Goal: Find specific page/section: Find specific page/section

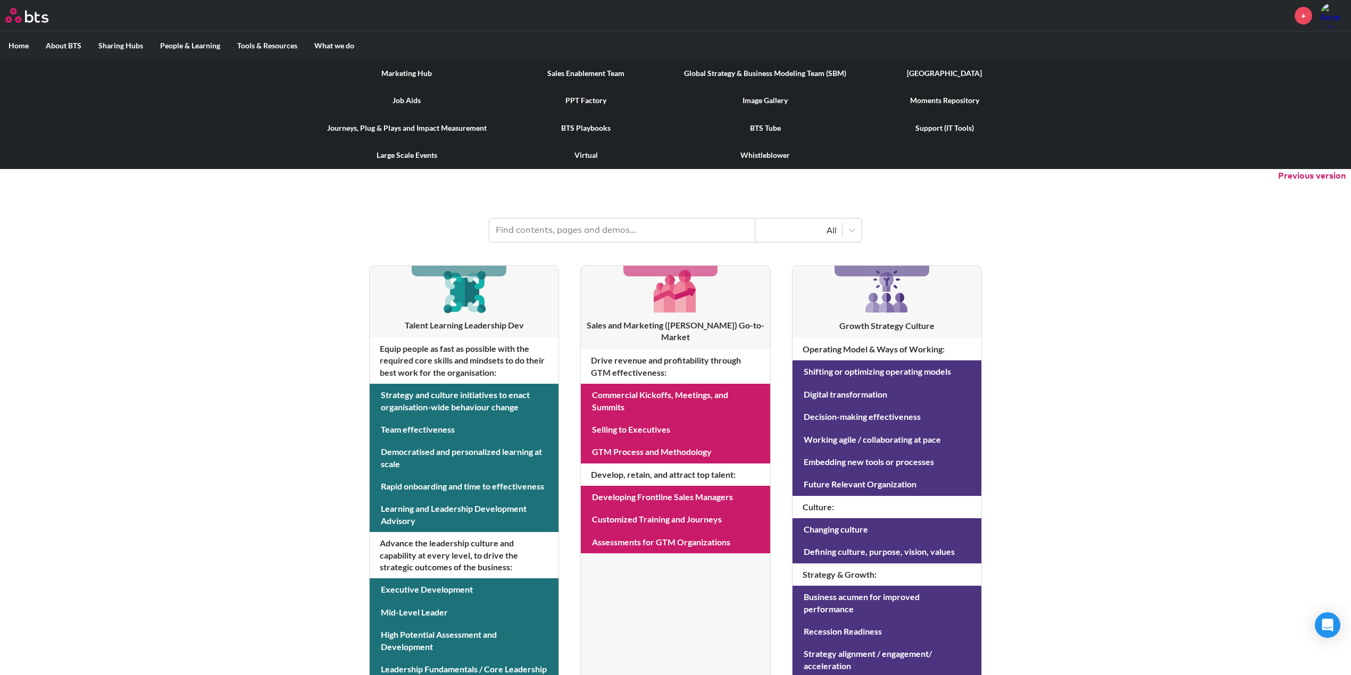
click at [755, 100] on link "Image Gallery" at bounding box center [764, 101] width 179 height 28
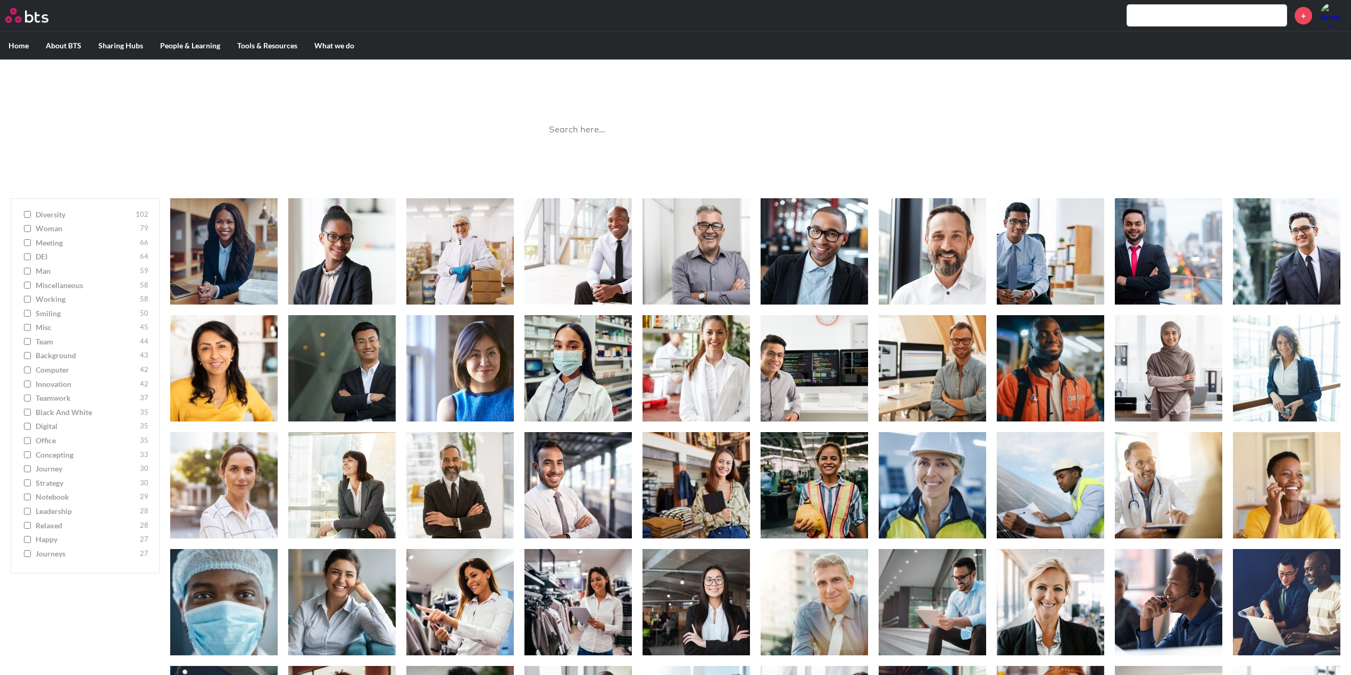
click at [667, 124] on input "search" at bounding box center [675, 130] width 266 height 28
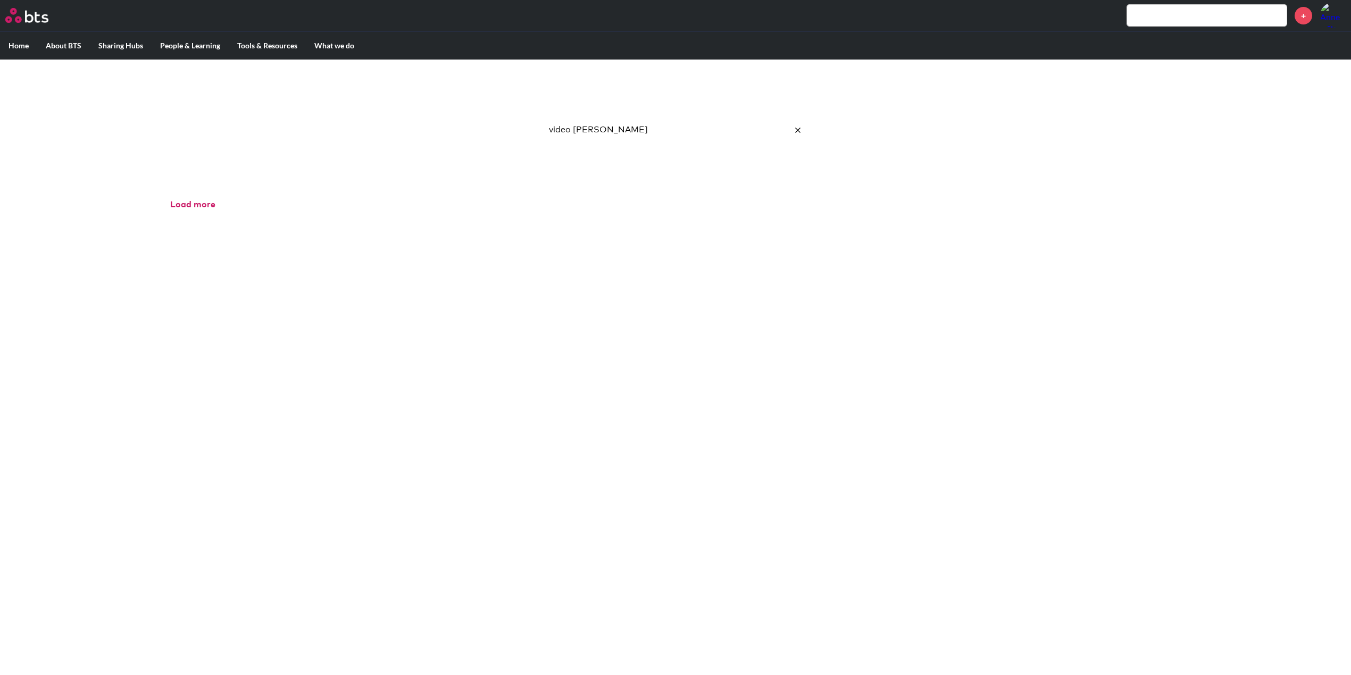
click at [685, 126] on input "video hunt" at bounding box center [675, 130] width 266 height 28
type input "video hunt"
click button "submit" at bounding box center [0, 0] width 0 height 0
click at [592, 121] on input "video hunt" at bounding box center [675, 130] width 266 height 28
click at [192, 193] on div "Load more" at bounding box center [755, 205] width 1191 height 34
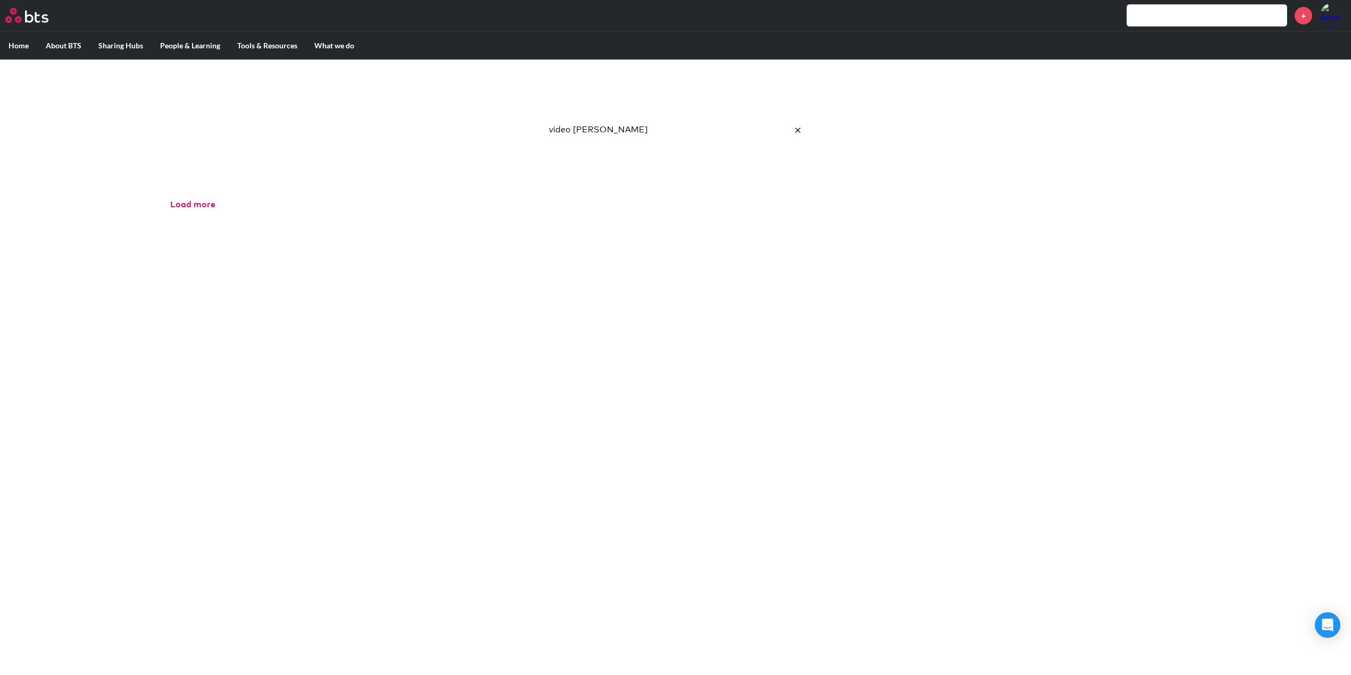
click at [604, 143] on input "video hunt" at bounding box center [675, 130] width 266 height 28
drag, startPoint x: 611, startPoint y: 137, endPoint x: 788, endPoint y: 139, distance: 177.1
click at [612, 137] on input "video hunt" at bounding box center [675, 130] width 266 height 28
click at [799, 126] on button "reset" at bounding box center [797, 130] width 21 height 29
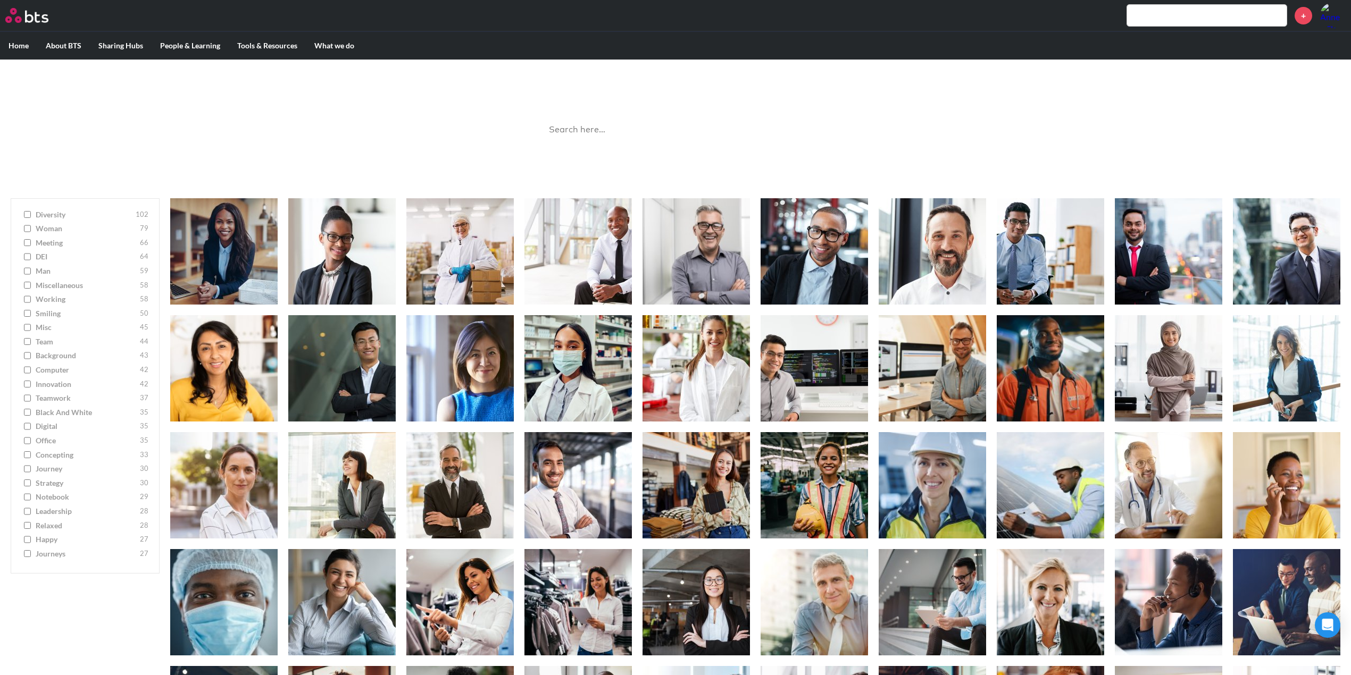
click at [1156, 5] on input "text" at bounding box center [1207, 15] width 160 height 21
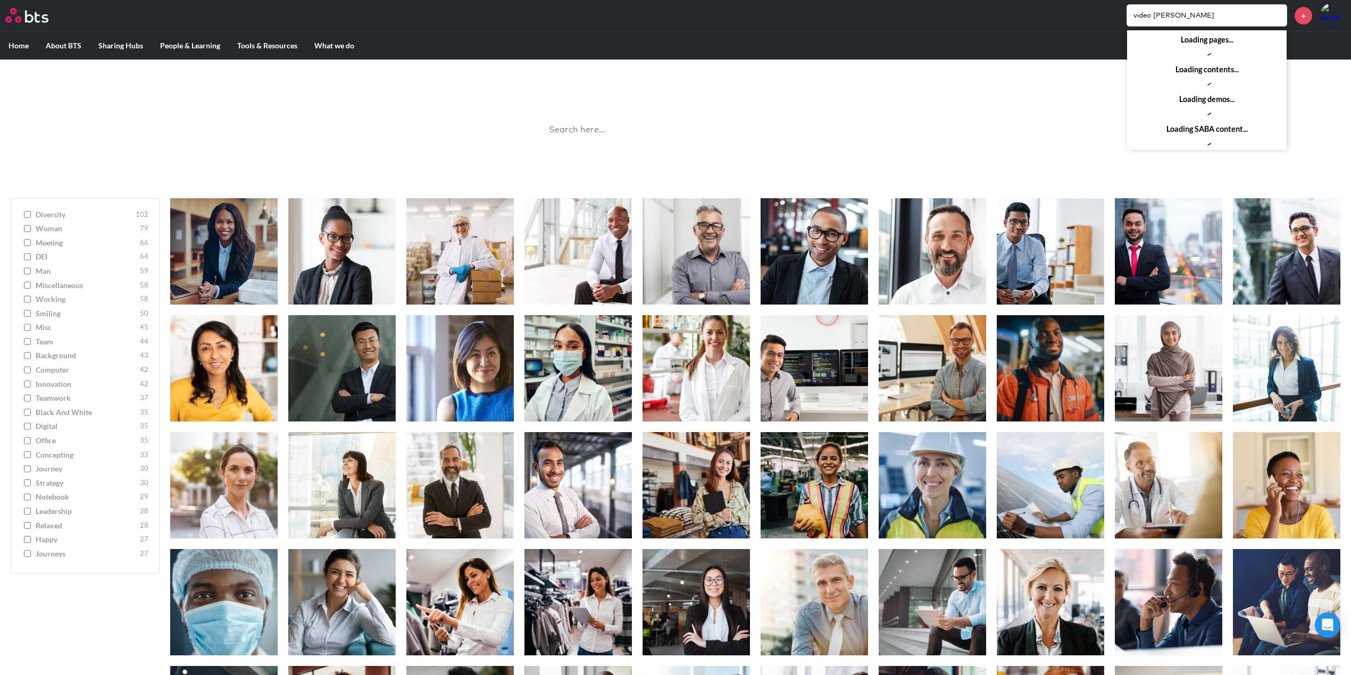
type input "video hunt"
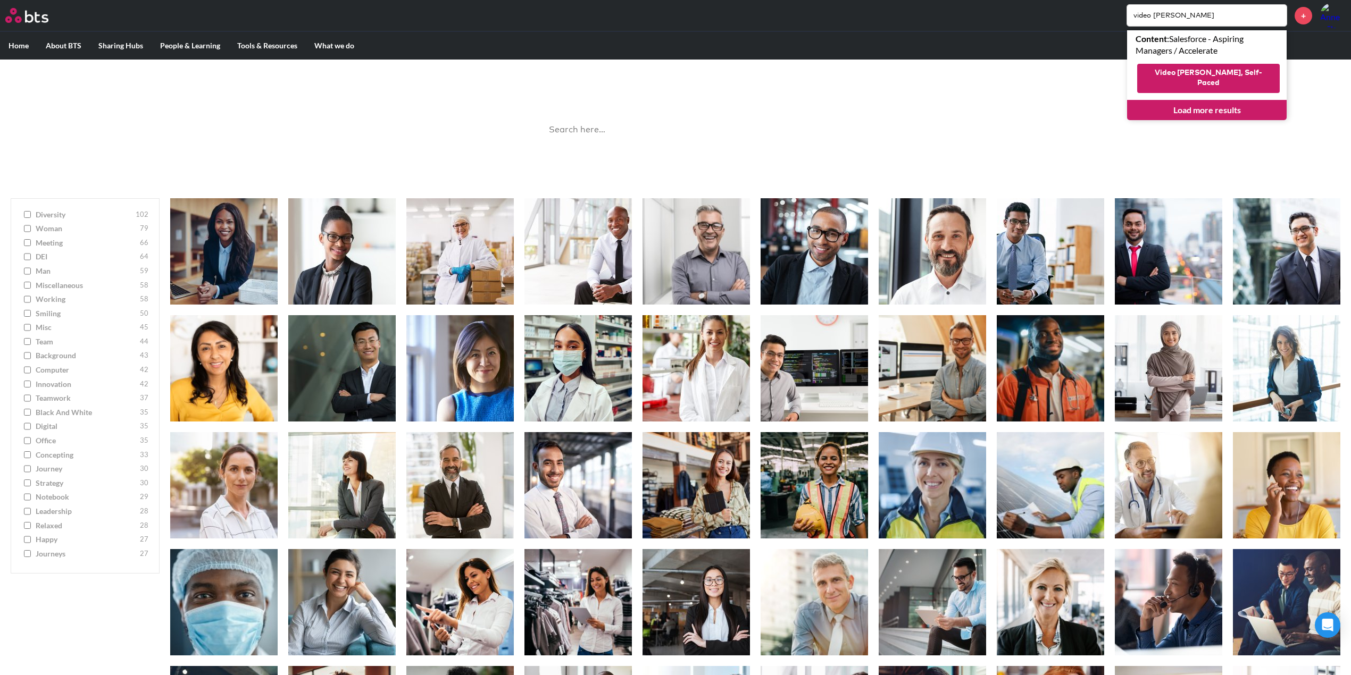
click at [1224, 73] on button "Video Hunt, Self-Paced" at bounding box center [1208, 78] width 143 height 29
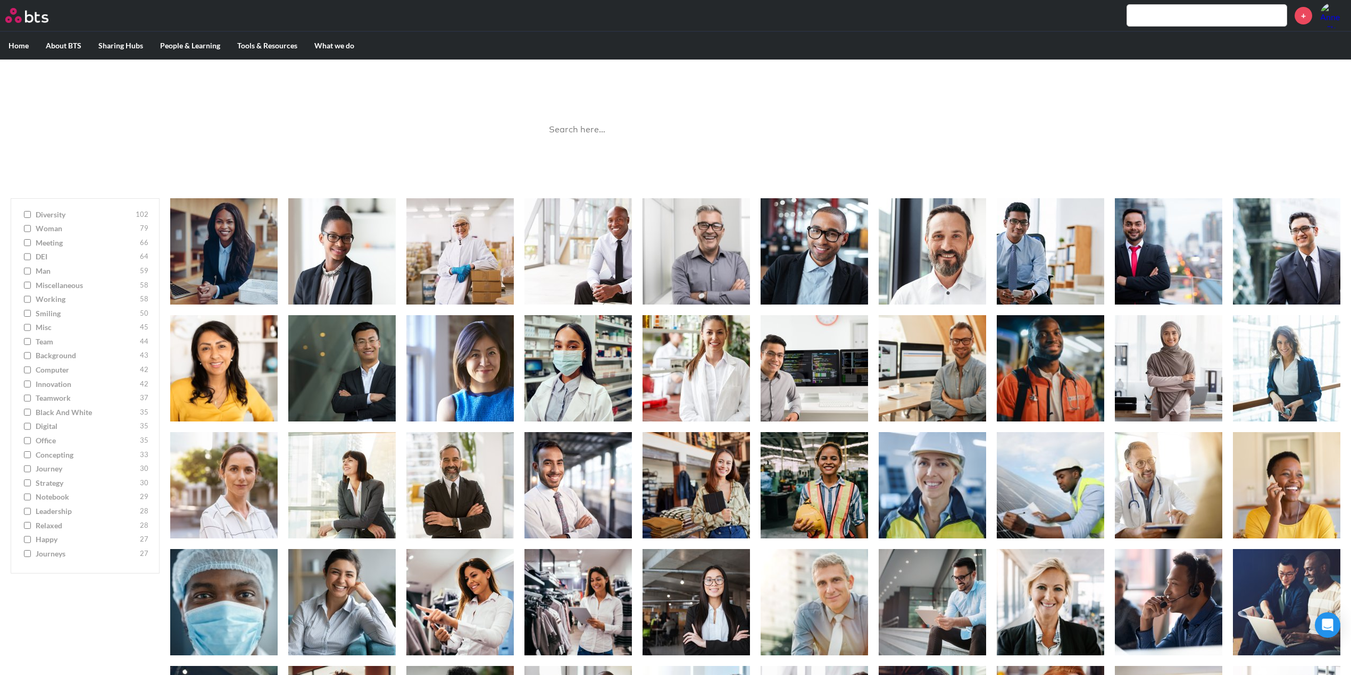
scroll to position [71, 0]
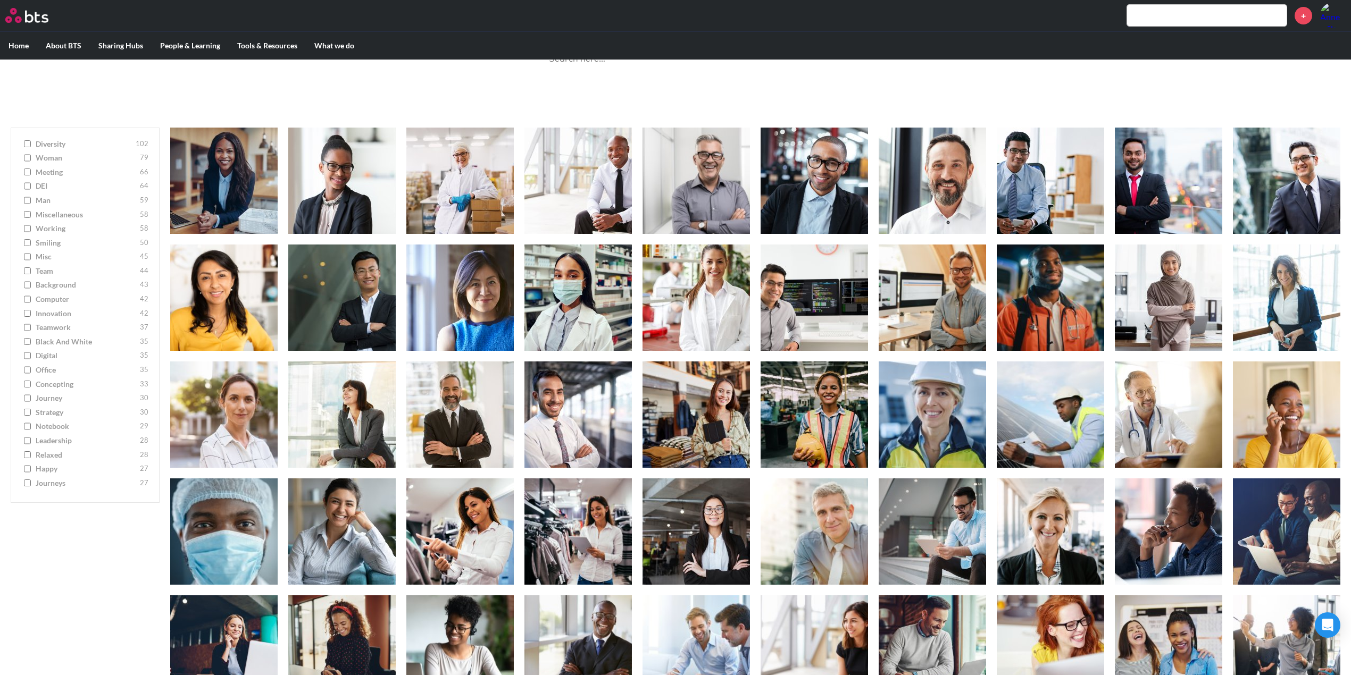
click at [47, 356] on span "digital" at bounding box center [87, 355] width 102 height 11
click at [31, 356] on input "digital 35" at bounding box center [27, 355] width 7 height 7
checkbox input "true"
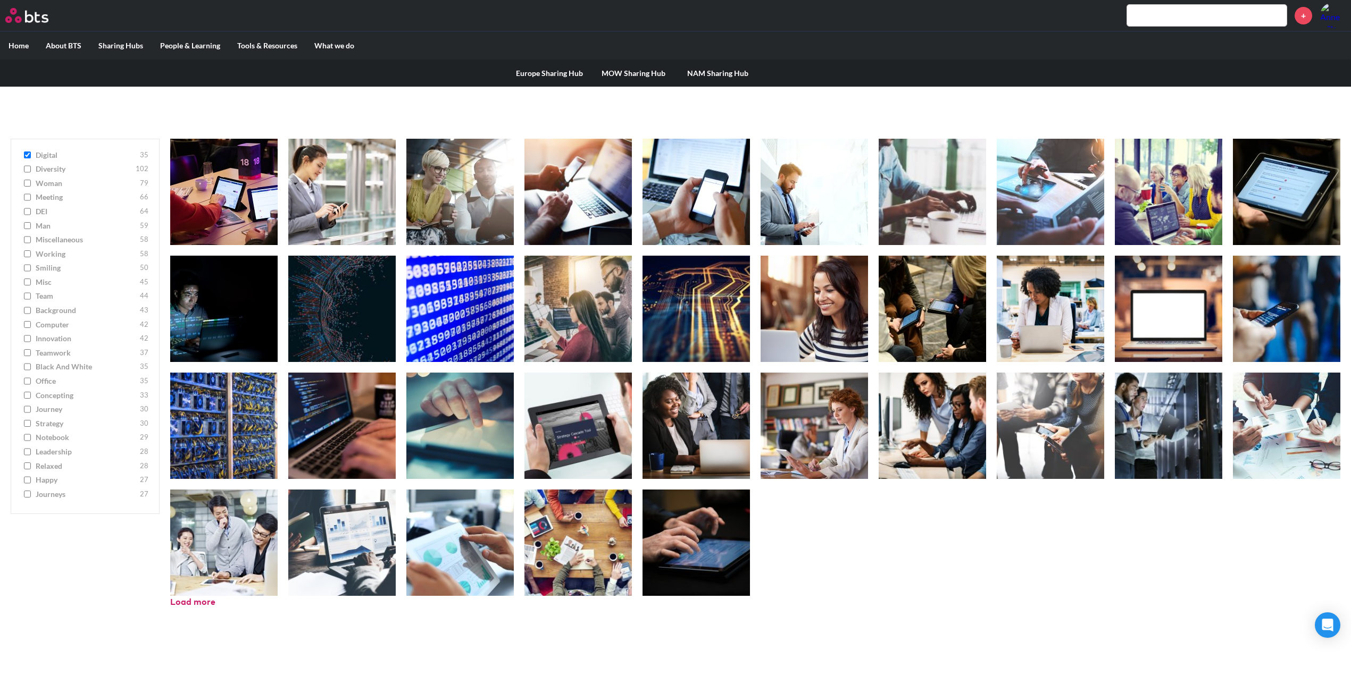
click at [711, 73] on link "NAM Sharing Hub" at bounding box center [717, 74] width 84 height 28
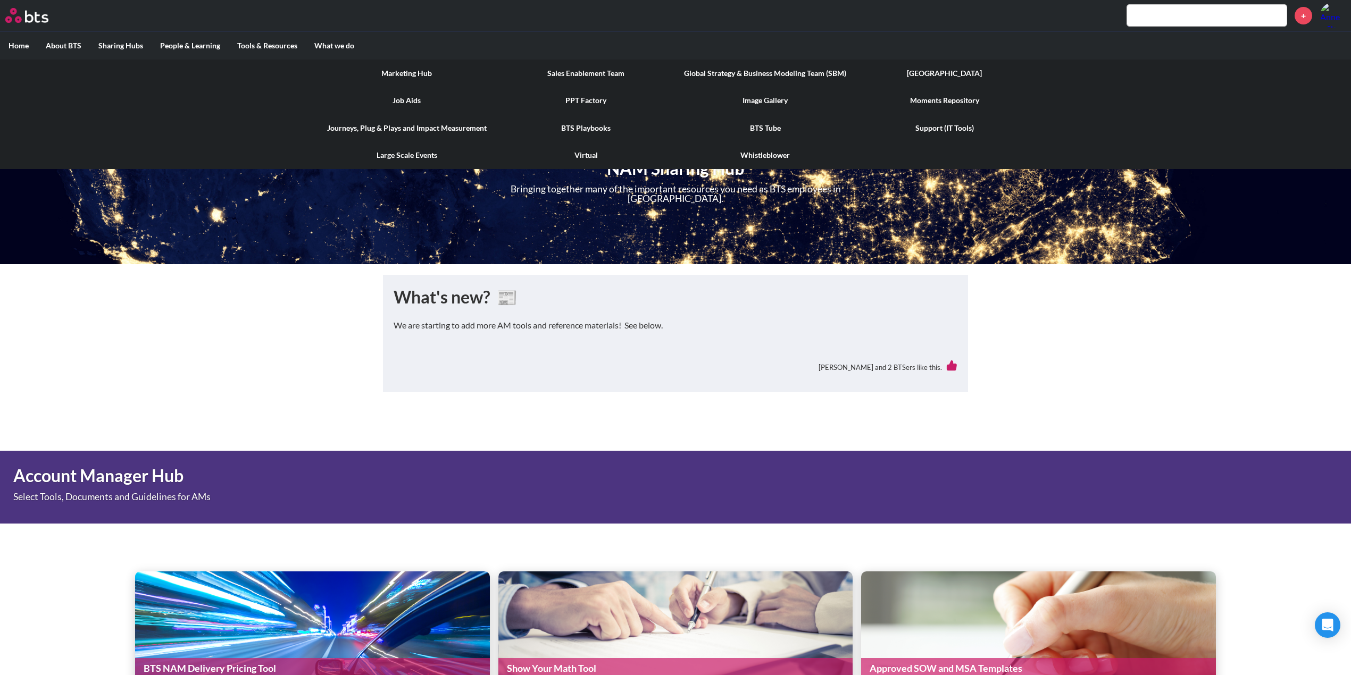
click at [412, 156] on link "Large Scale Events" at bounding box center [406, 155] width 179 height 28
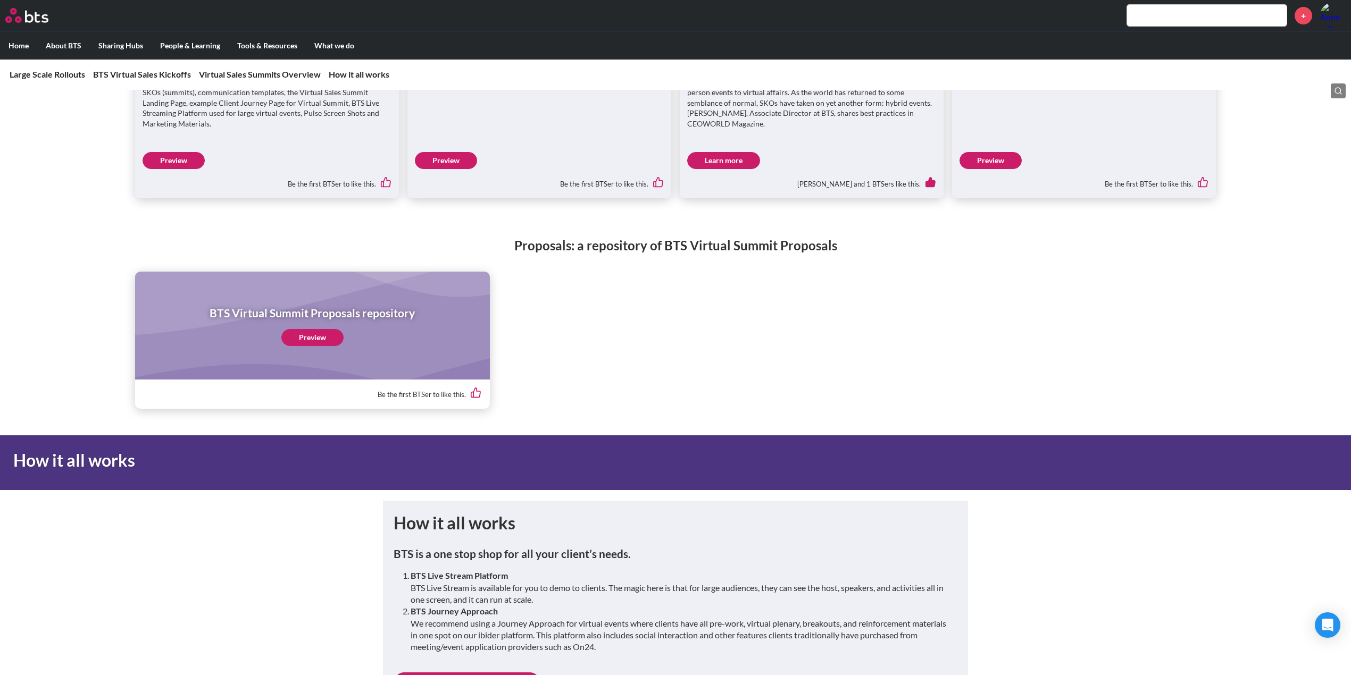
scroll to position [2185, 0]
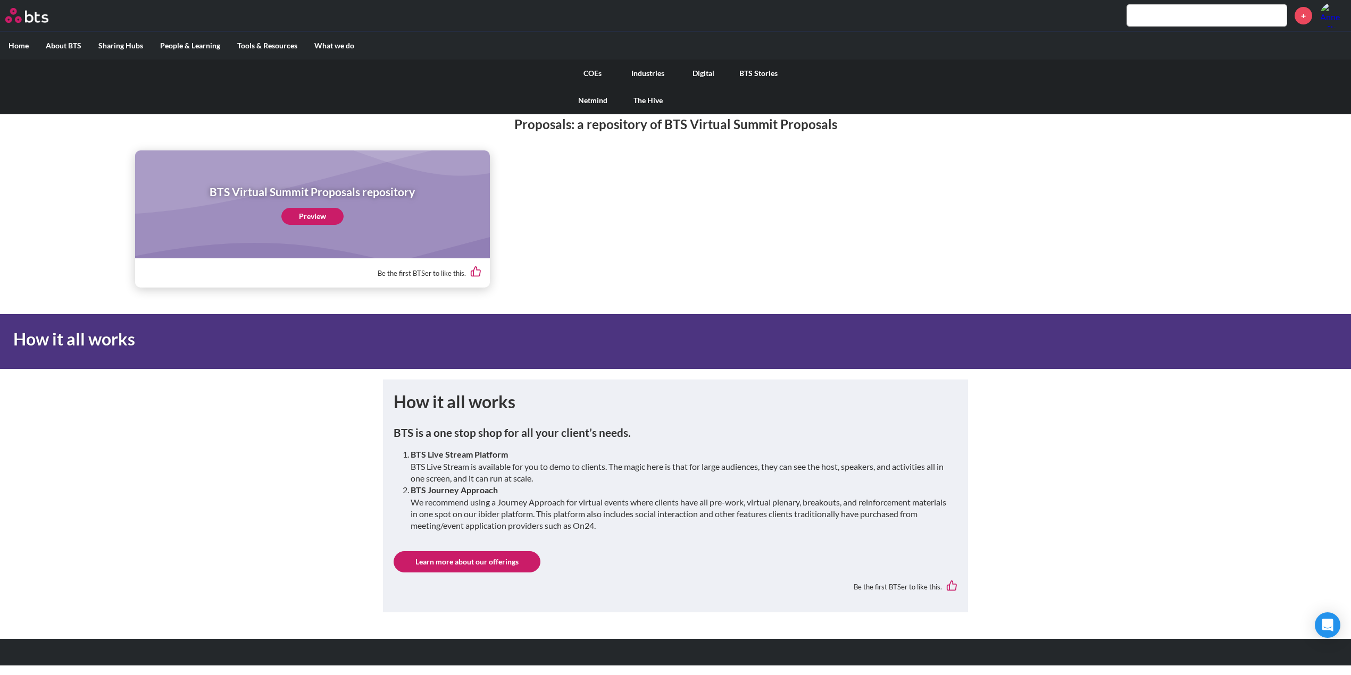
click at [696, 73] on link "Digital" at bounding box center [702, 74] width 55 height 28
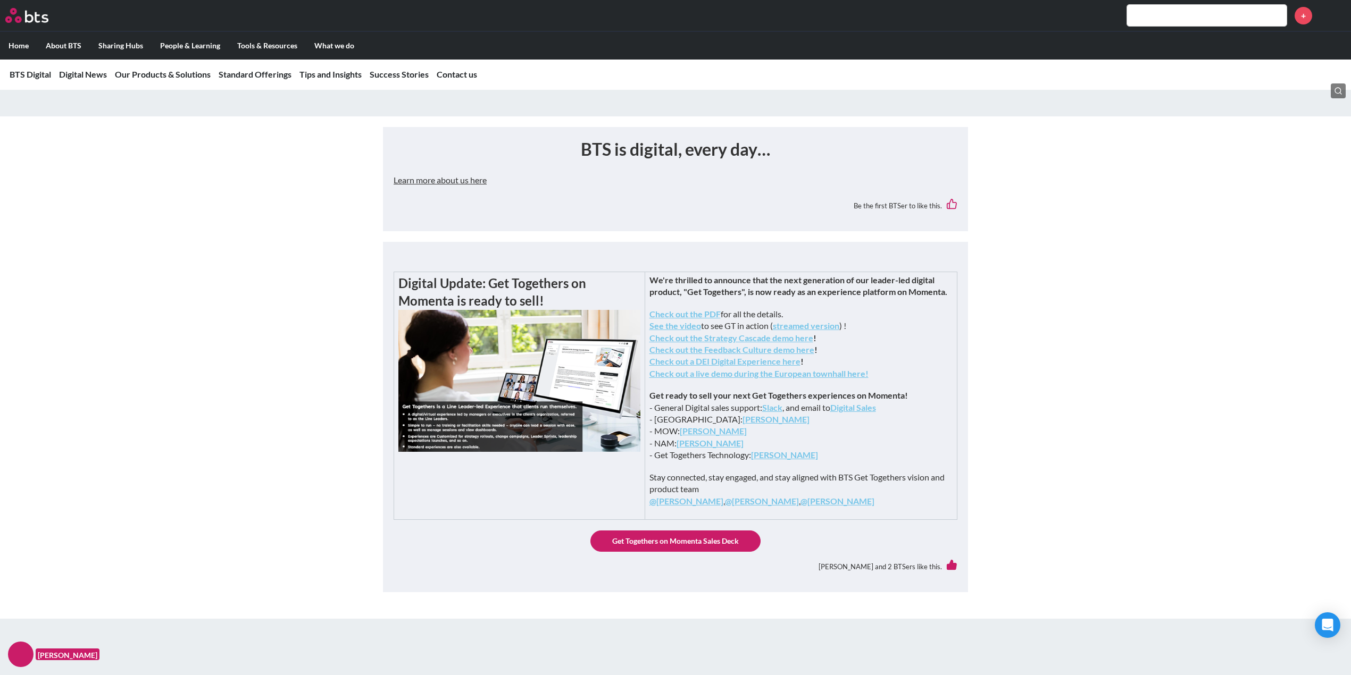
scroll to position [354, 0]
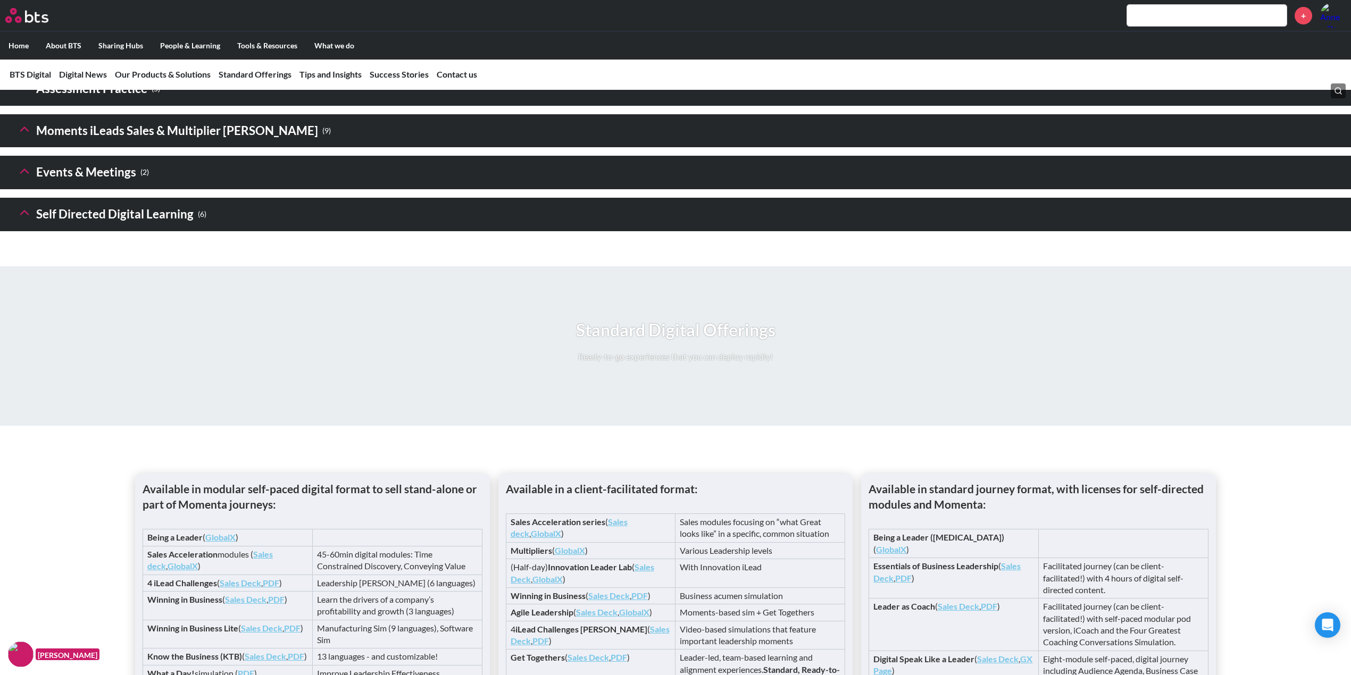
scroll to position [1560, 0]
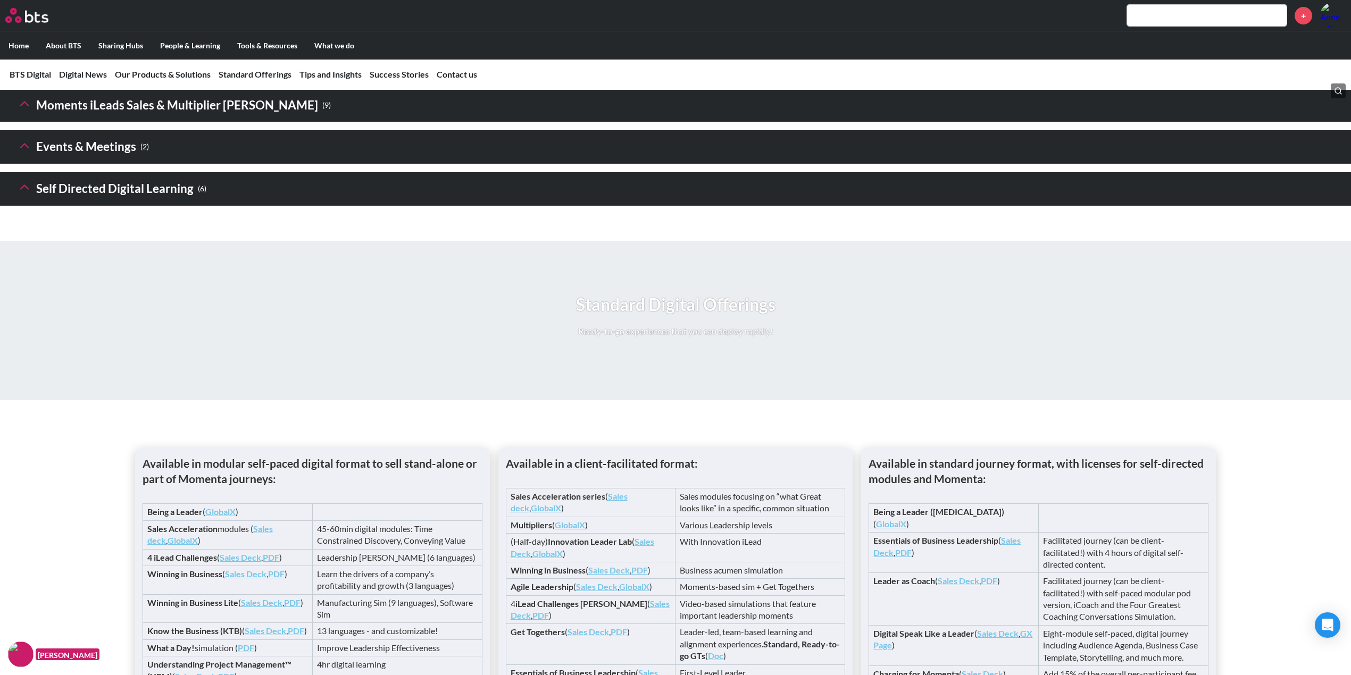
click at [27, 153] on icon at bounding box center [24, 145] width 15 height 15
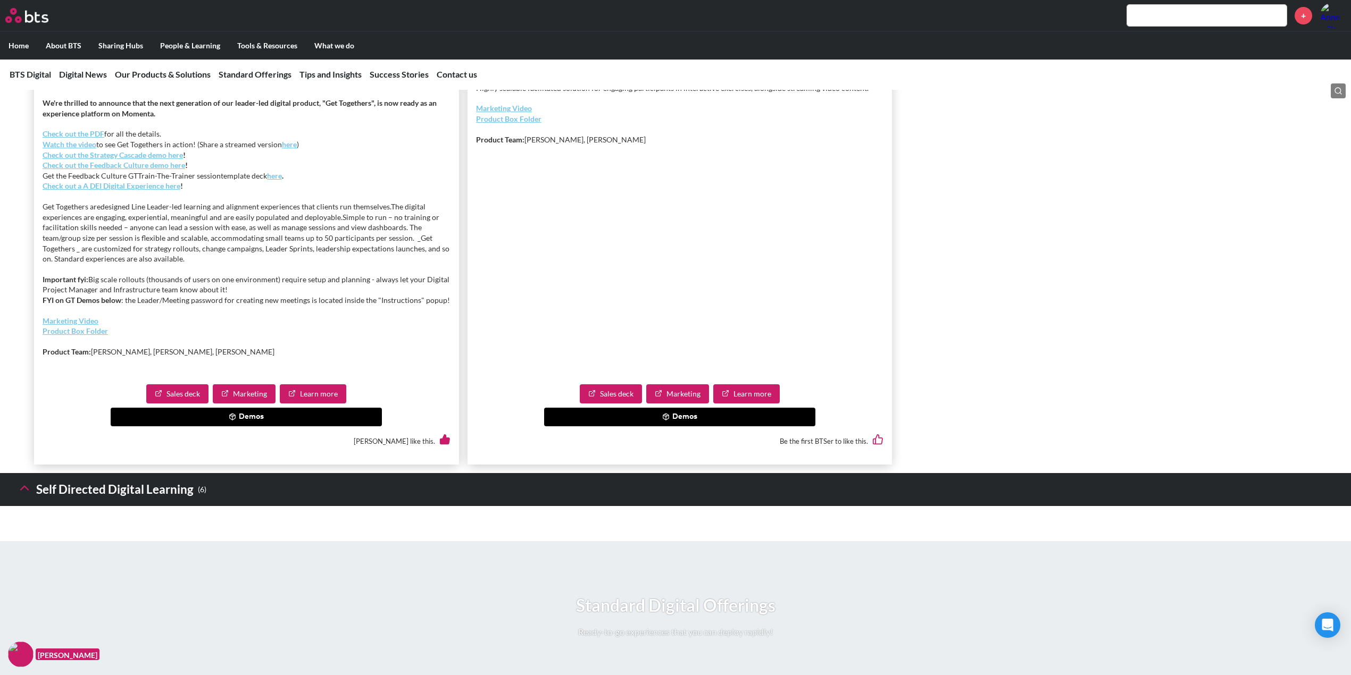
scroll to position [1631, 0]
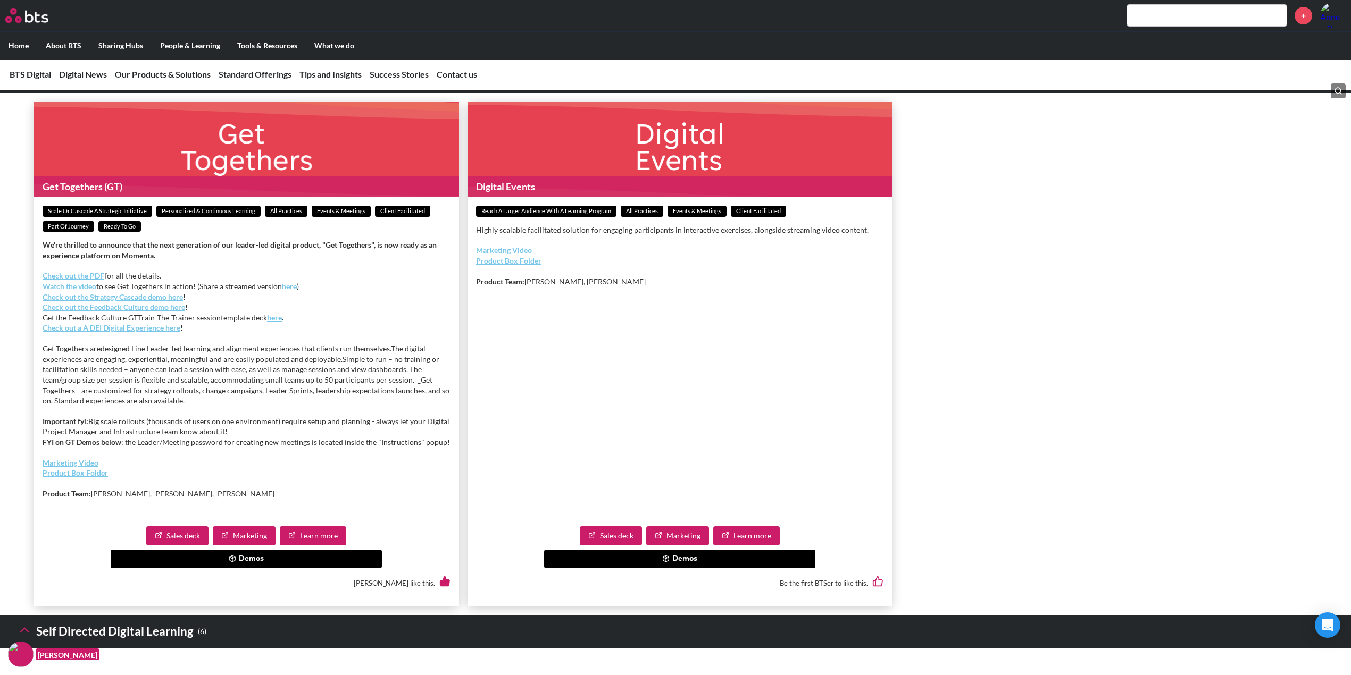
click at [609, 546] on link "Sales deck" at bounding box center [611, 535] width 62 height 19
